Goal: Task Accomplishment & Management: Manage account settings

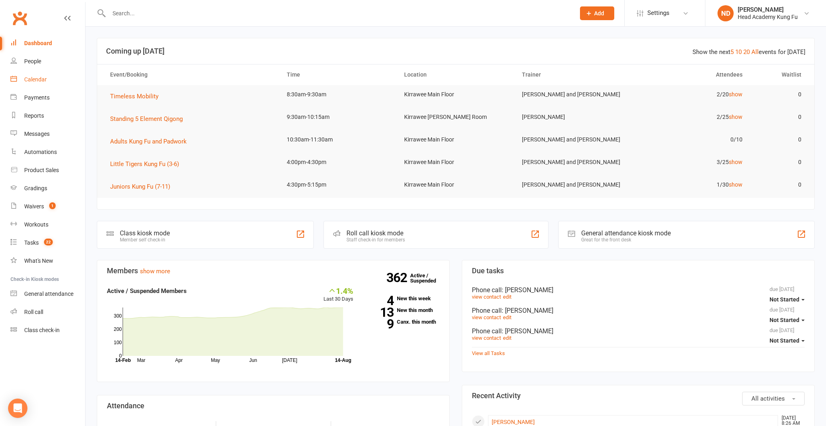
click at [34, 77] on div "Calendar" at bounding box center [35, 79] width 23 height 6
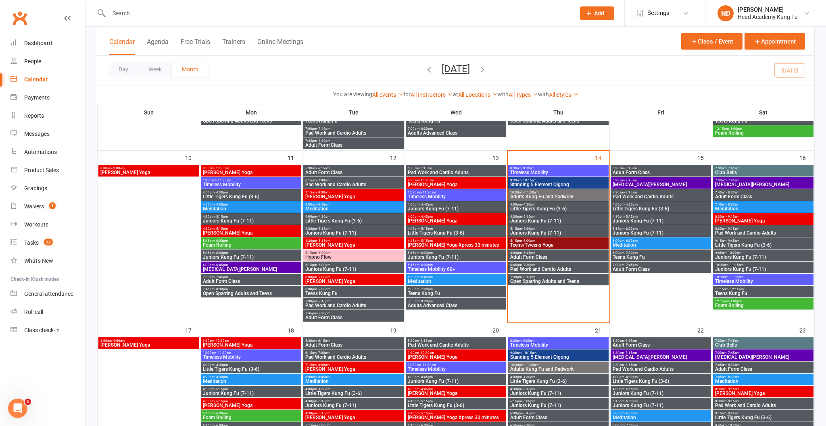
scroll to position [367, 0]
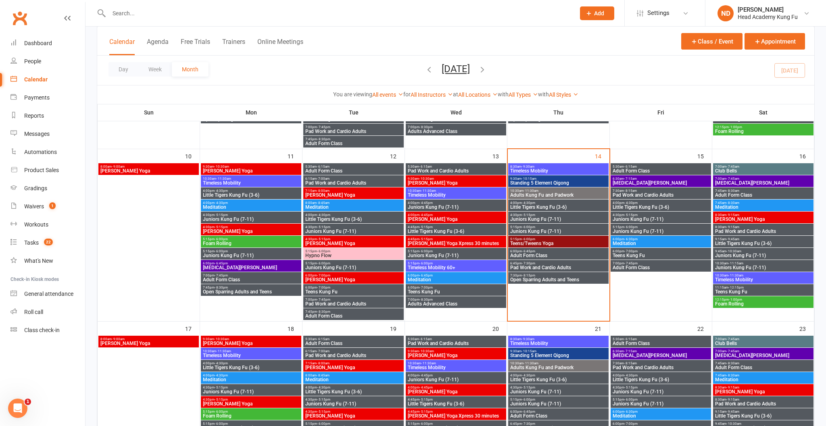
click at [544, 181] on span "Standing 5 Element Qigong" at bounding box center [558, 183] width 97 height 5
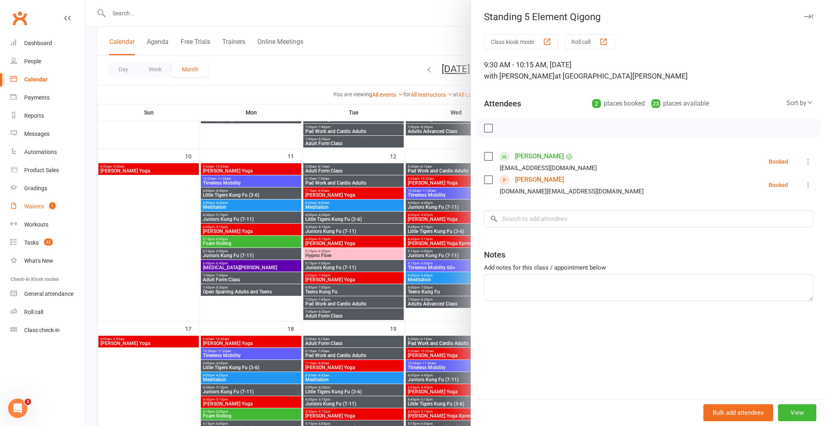
click at [33, 203] on div "Waivers" at bounding box center [34, 206] width 20 height 6
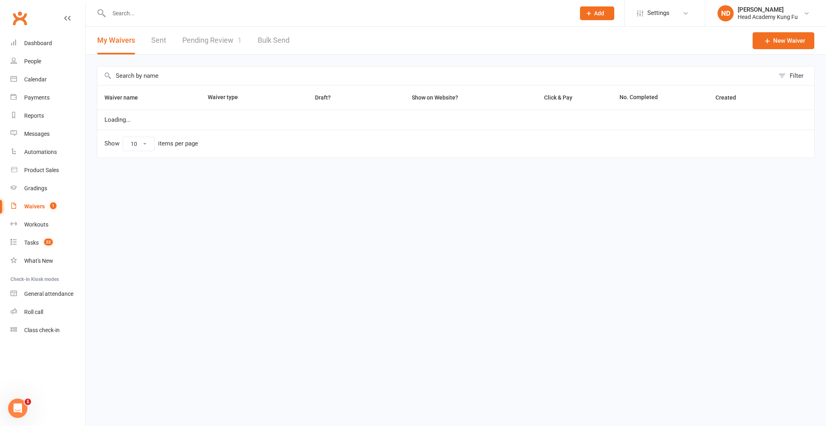
select select "50"
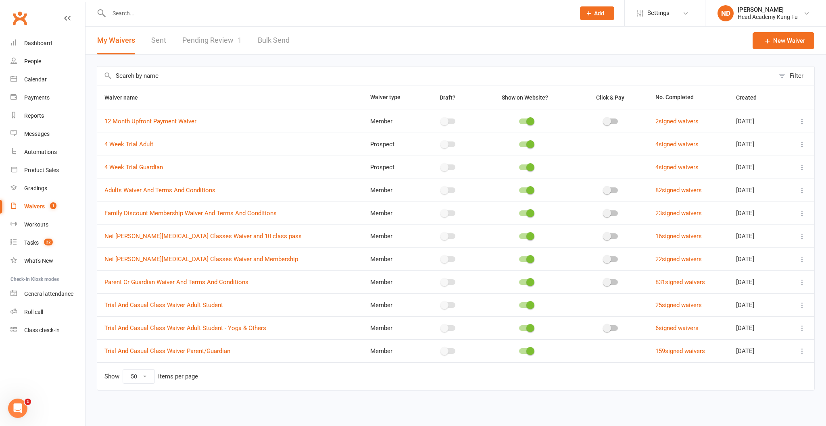
click at [228, 41] on link "Pending Review 1" at bounding box center [211, 41] width 59 height 28
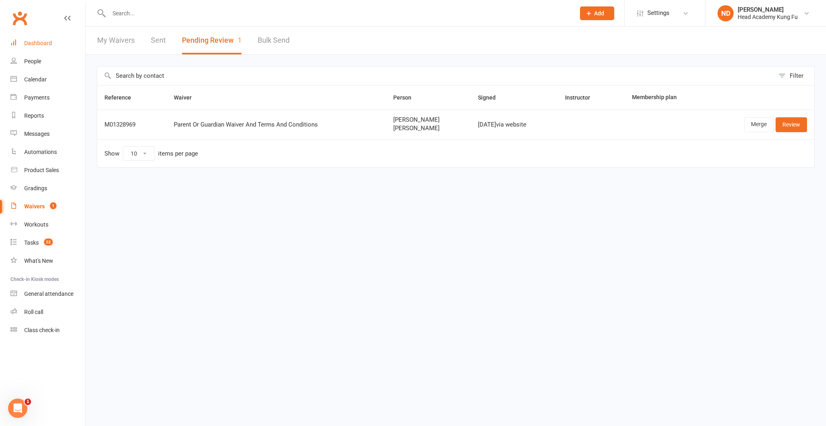
click at [41, 46] on link "Dashboard" at bounding box center [47, 43] width 75 height 18
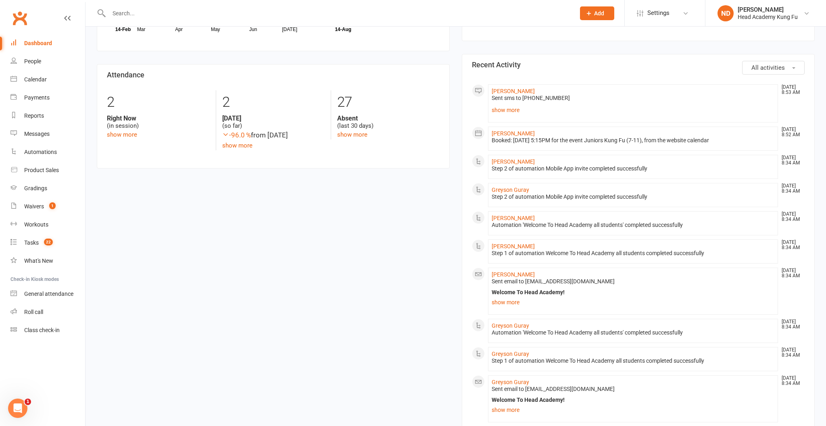
scroll to position [331, 0]
click at [29, 76] on div "Calendar" at bounding box center [35, 79] width 23 height 6
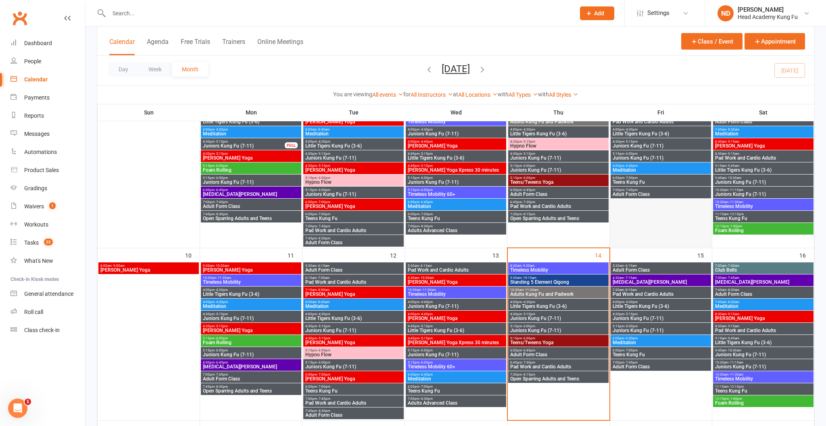
scroll to position [271, 0]
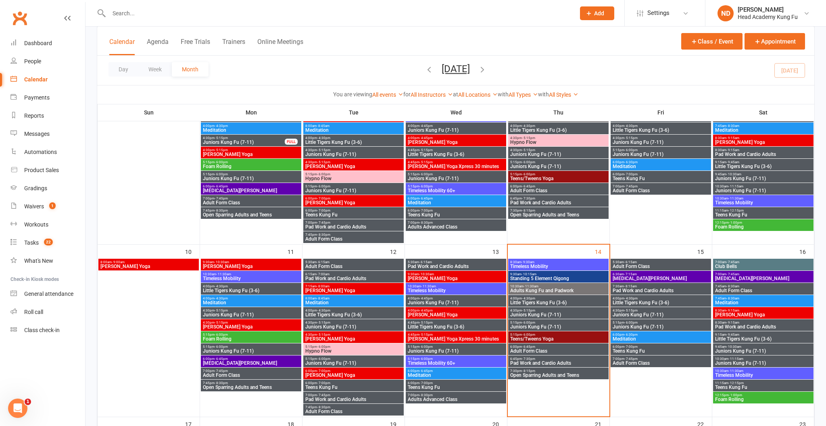
click at [547, 292] on span "Adults Kung Fu and Padwork" at bounding box center [558, 290] width 97 height 5
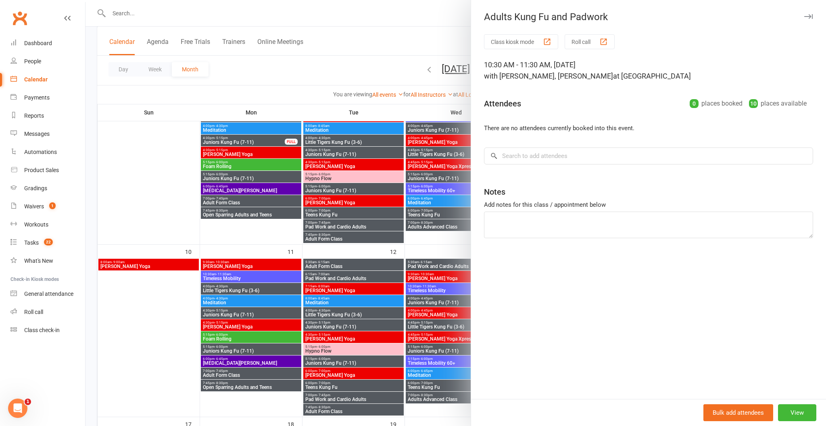
click at [807, 16] on icon "button" at bounding box center [808, 16] width 8 height 5
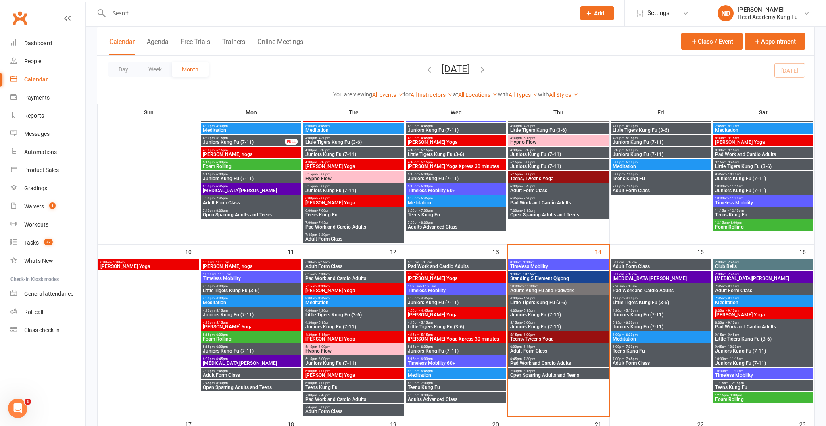
click at [525, 352] on span "Adult Form Class" at bounding box center [558, 351] width 97 height 5
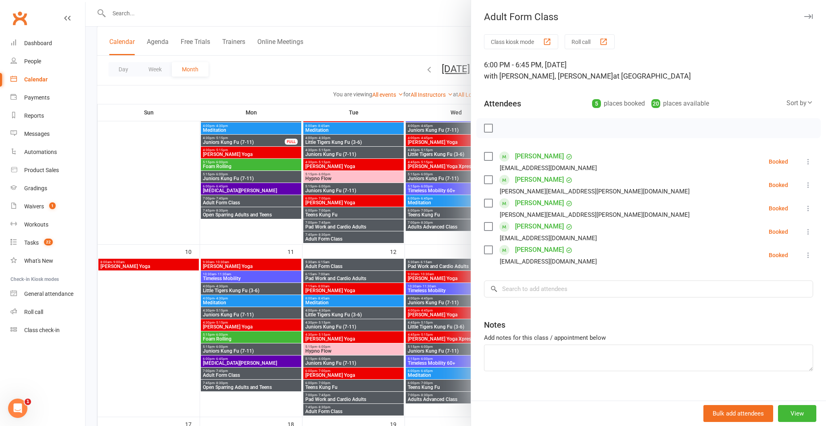
click at [808, 18] on icon "button" at bounding box center [808, 16] width 8 height 5
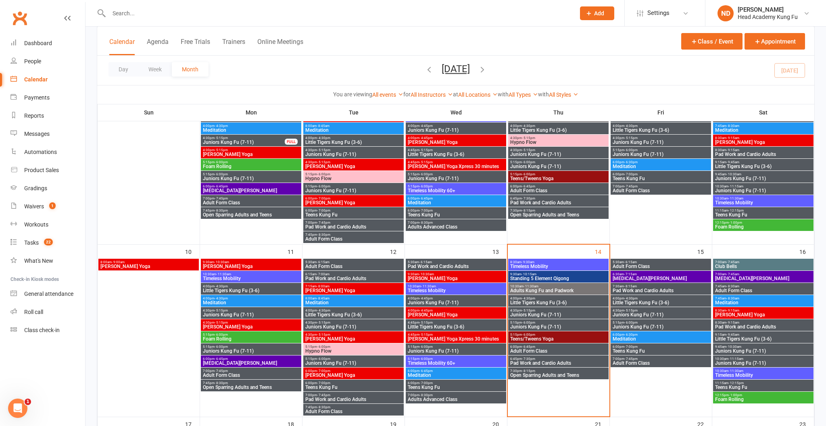
click at [527, 361] on span "Pad Work and Cardio Adults" at bounding box center [558, 363] width 97 height 5
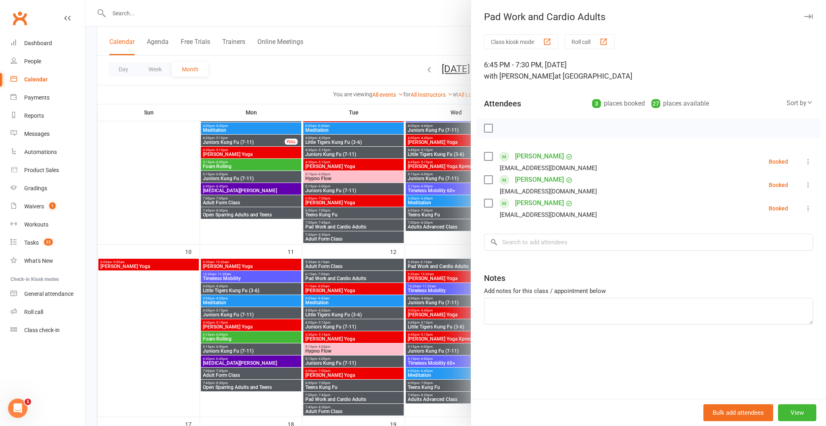
click at [810, 16] on icon "button" at bounding box center [808, 16] width 8 height 5
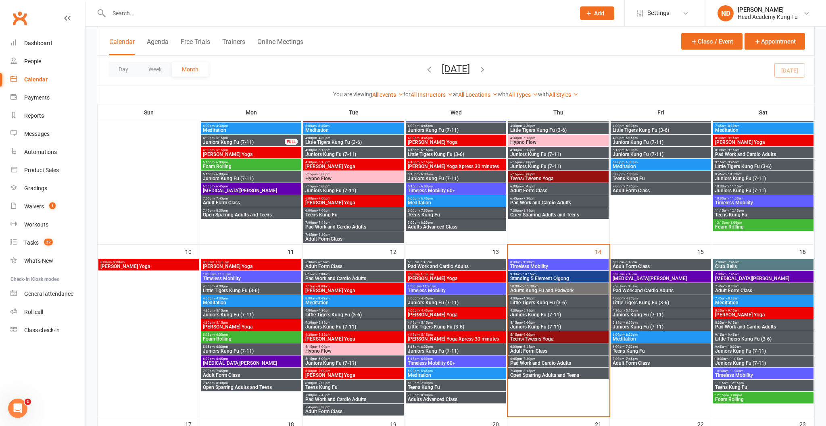
click at [545, 350] on span "Adult Form Class" at bounding box center [558, 351] width 97 height 5
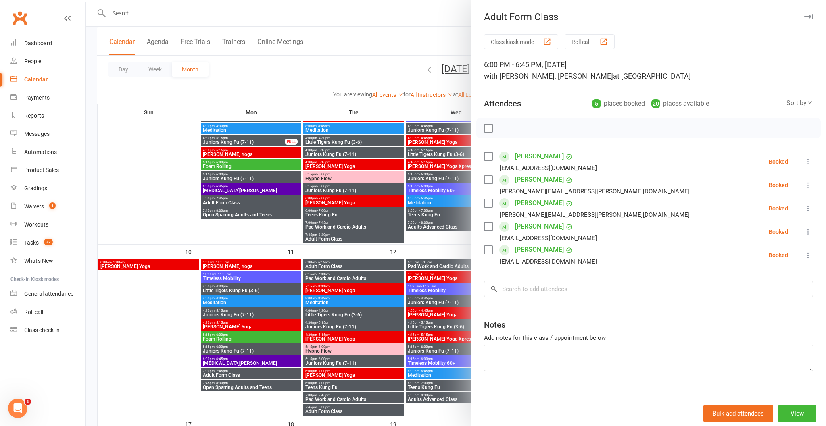
click at [806, 18] on icon "button" at bounding box center [808, 16] width 8 height 5
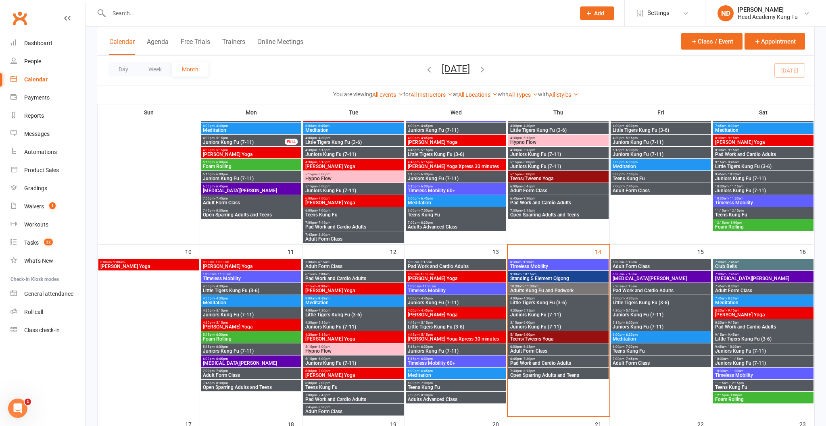
click at [532, 357] on span "- 7:30pm" at bounding box center [528, 359] width 13 height 4
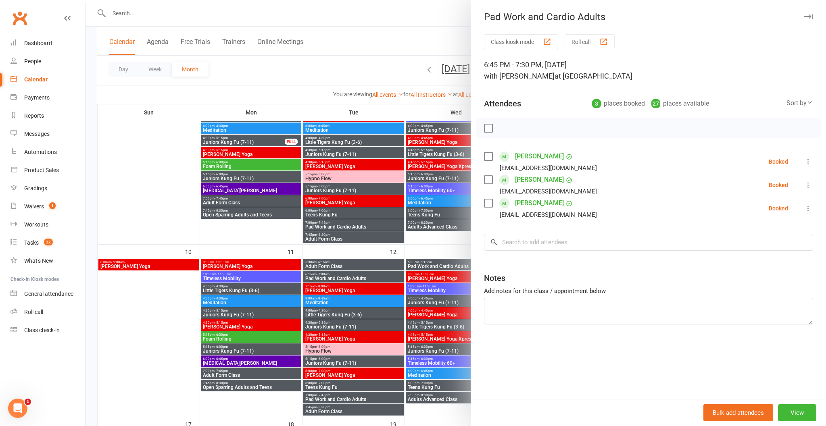
click at [805, 15] on icon "button" at bounding box center [808, 16] width 8 height 5
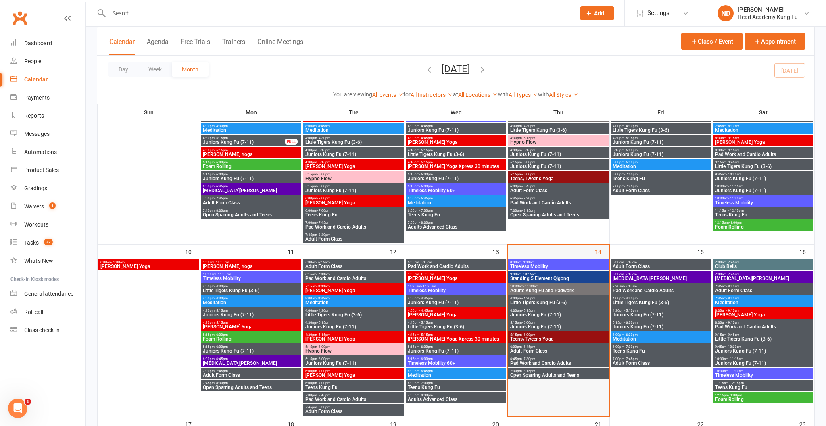
click at [599, 380] on div at bounding box center [558, 337] width 100 height 157
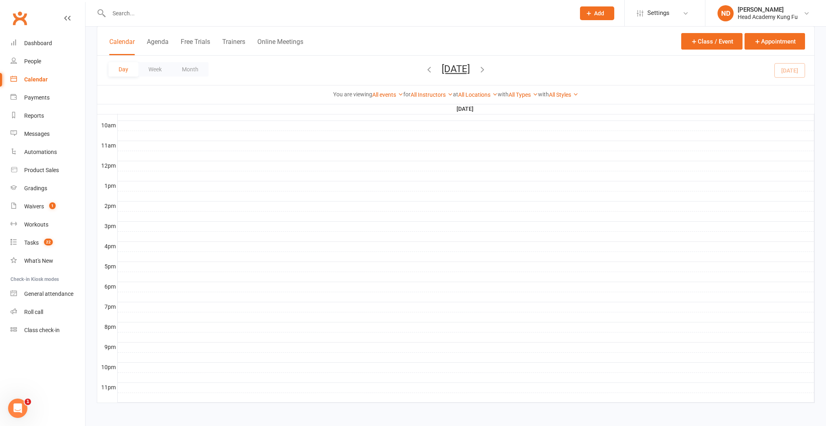
scroll to position [245, 0]
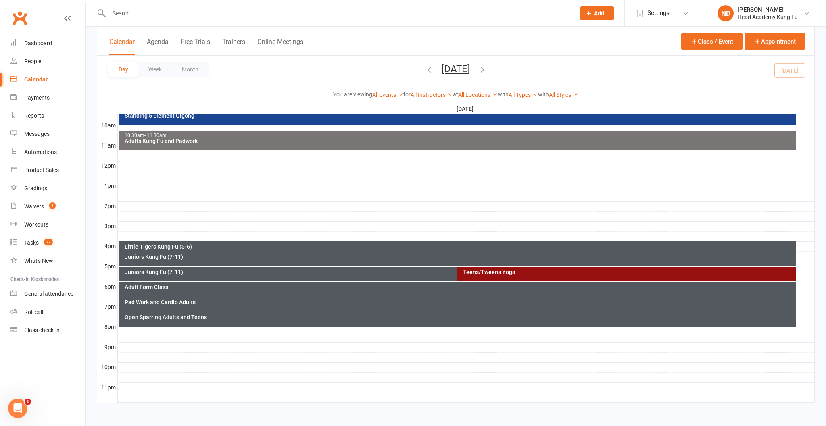
click at [44, 78] on div "Calendar" at bounding box center [35, 79] width 23 height 6
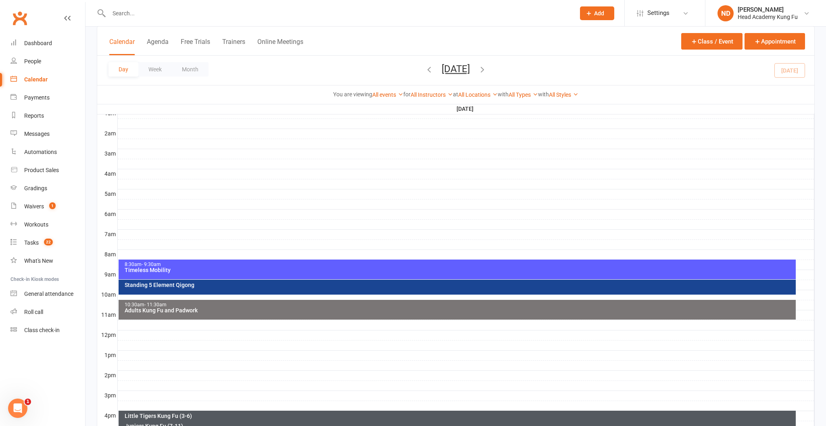
scroll to position [0, 0]
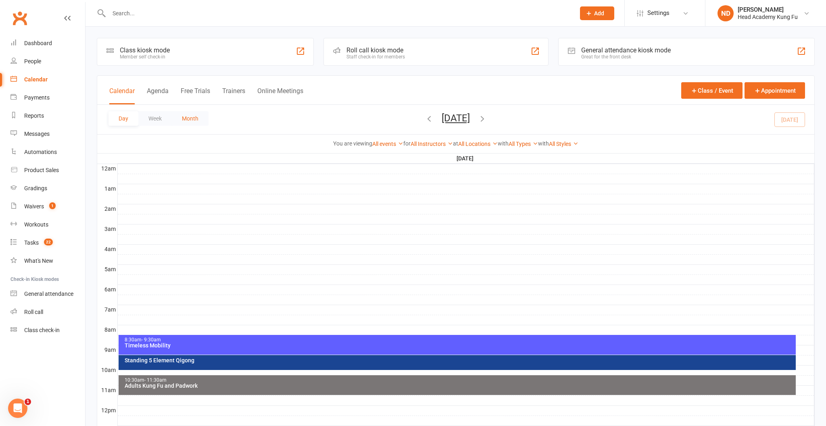
click at [208, 122] on button "Month" at bounding box center [190, 118] width 37 height 15
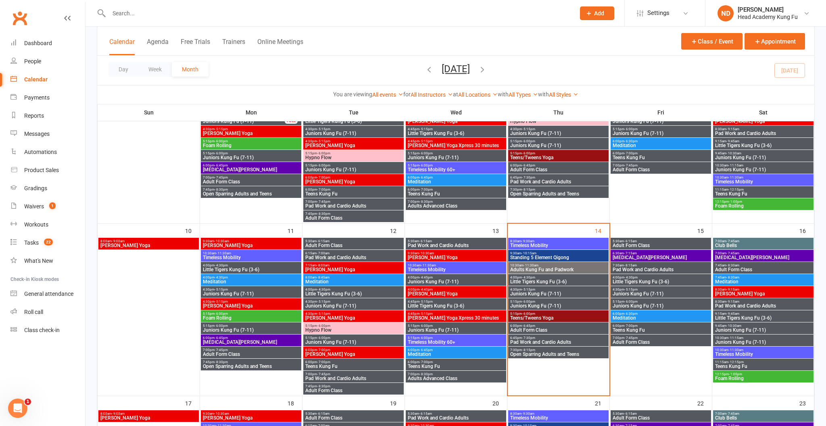
scroll to position [298, 0]
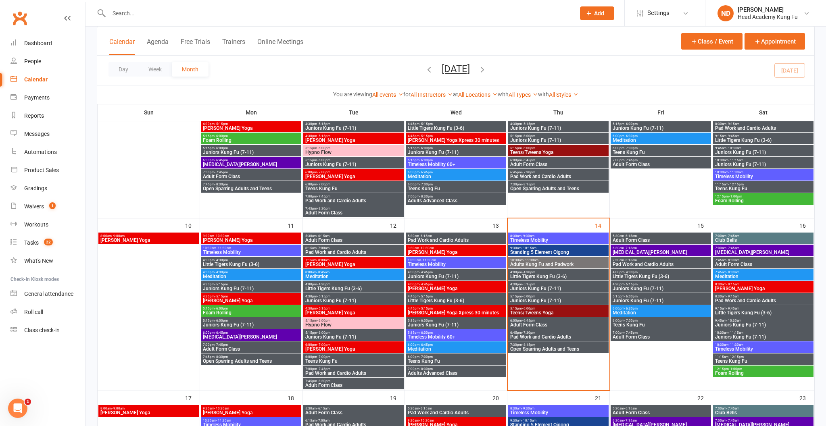
click at [547, 348] on span "Open Sparring Adults and Teens" at bounding box center [558, 349] width 97 height 5
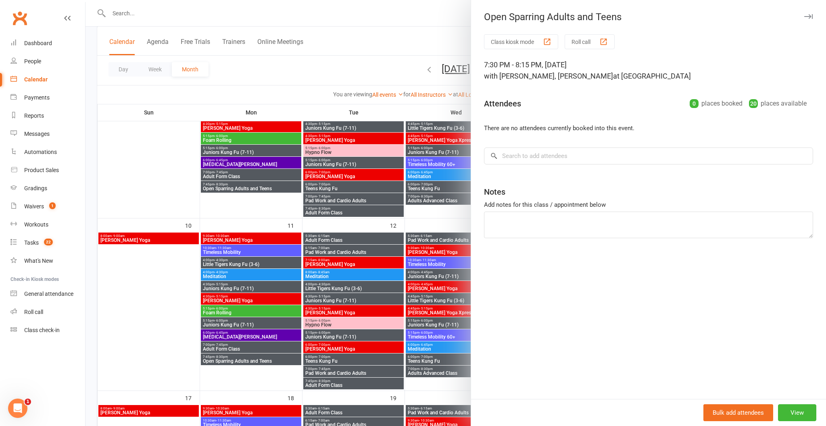
click at [804, 13] on button "button" at bounding box center [808, 17] width 10 height 10
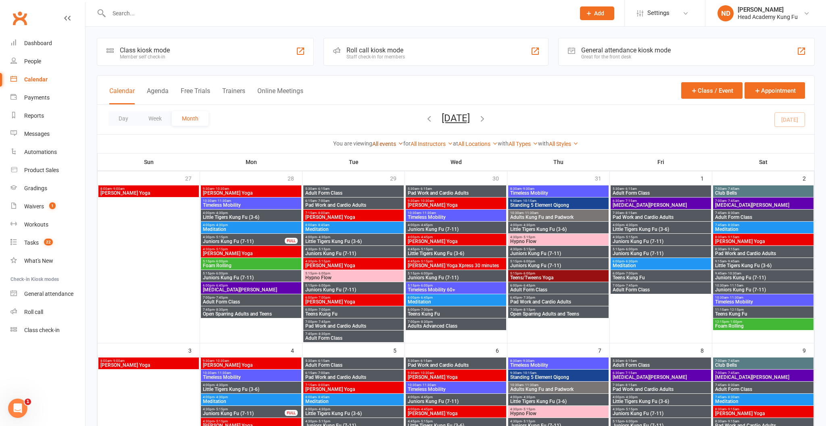
scroll to position [0, 0]
click at [262, 15] on input "text" at bounding box center [337, 13] width 463 height 11
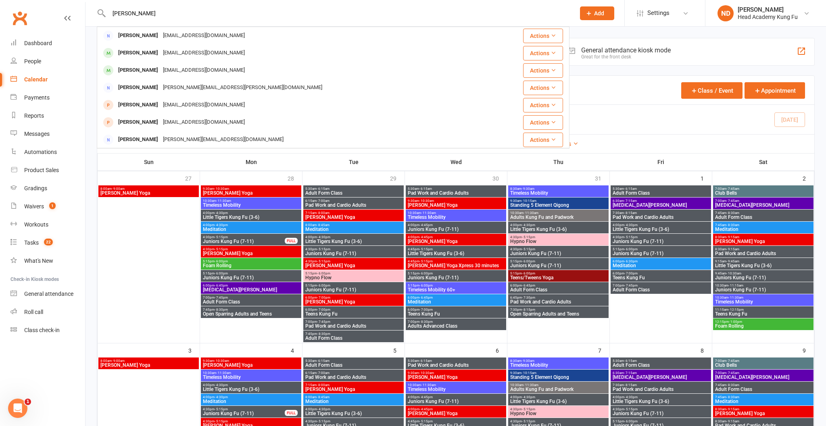
type input "[PERSON_NAME]"
drag, startPoint x: 371, startPoint y: 46, endPoint x: 168, endPoint y: 52, distance: 202.5
click at [168, 52] on div "[EMAIL_ADDRESS][DOMAIN_NAME]" at bounding box center [203, 53] width 87 height 12
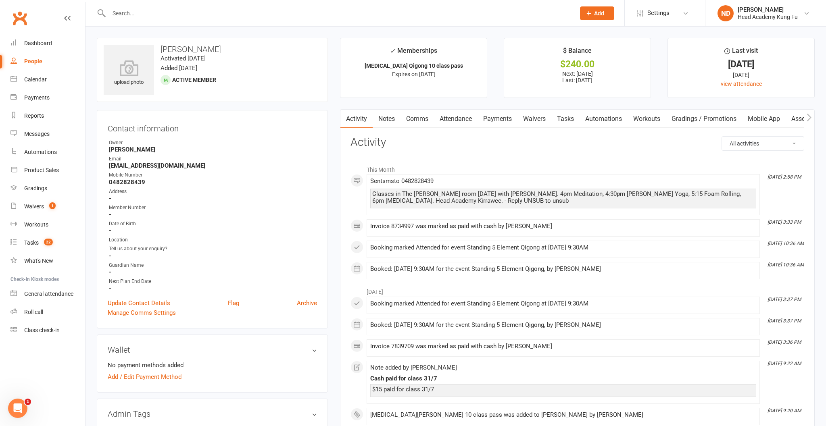
click at [498, 117] on link "Payments" at bounding box center [497, 119] width 40 height 19
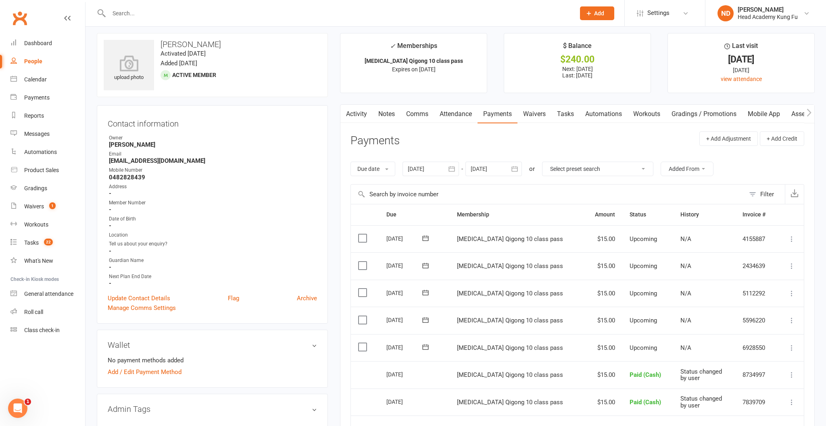
scroll to position [9, 0]
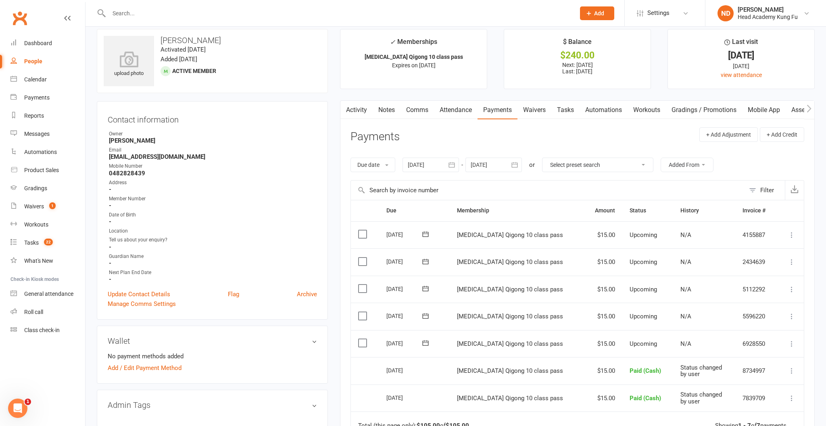
click at [791, 340] on icon at bounding box center [791, 344] width 8 height 8
click at [774, 355] on link "Mark as Paid (Cash)" at bounding box center [756, 360] width 80 height 16
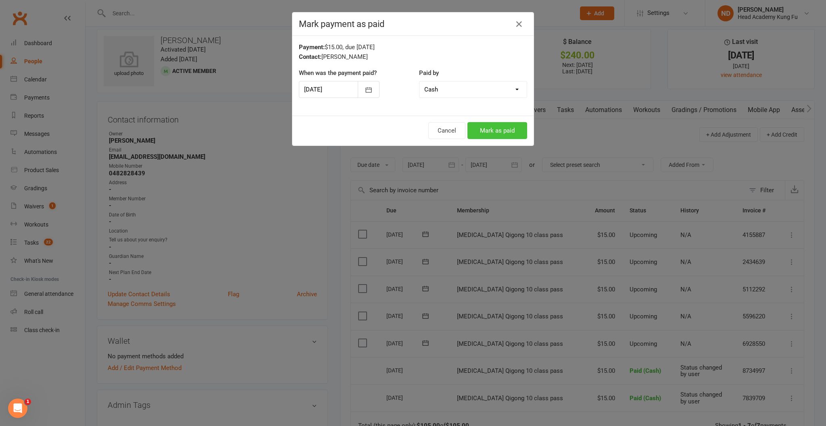
click at [504, 135] on button "Mark as paid" at bounding box center [497, 130] width 60 height 17
